Goal: Book appointment/travel/reservation

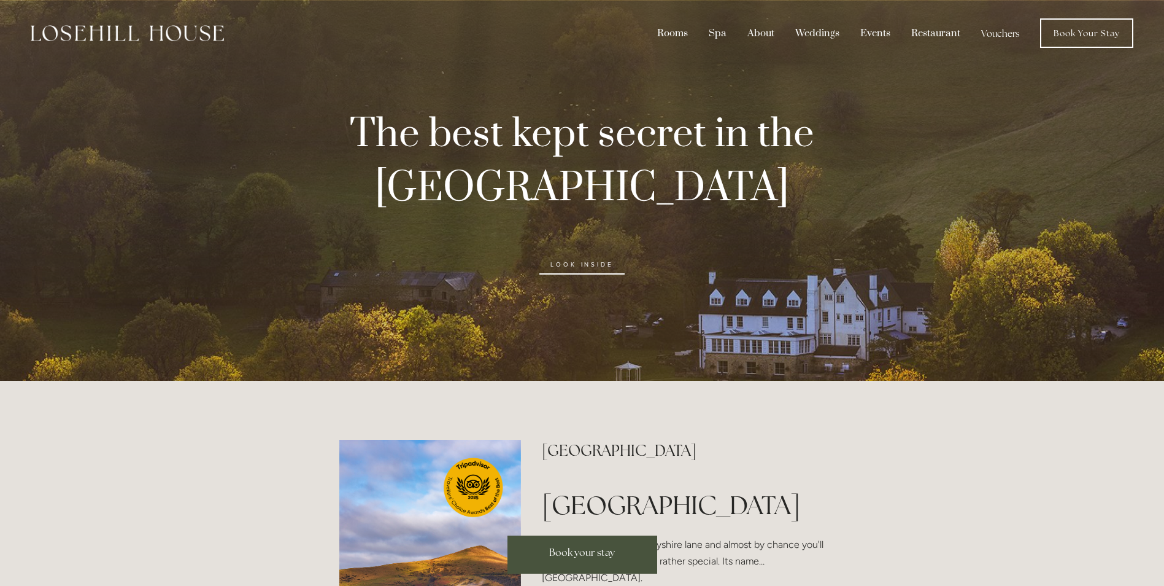
click at [917, 202] on div at bounding box center [582, 190] width 1164 height 381
